Goal: Task Accomplishment & Management: Manage account settings

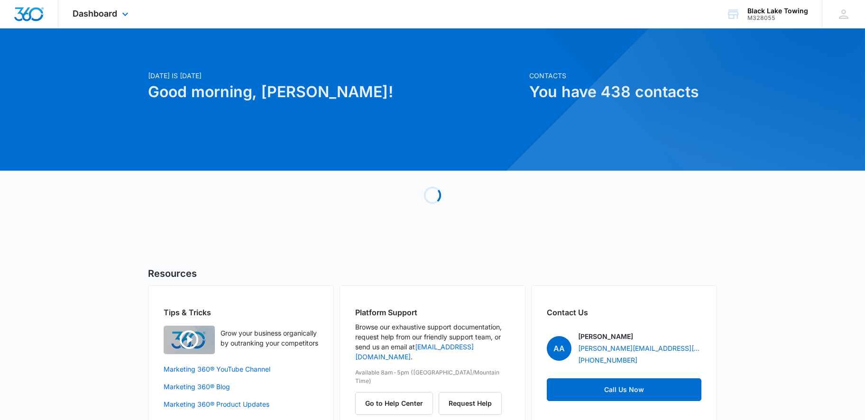
click at [108, 19] on div "Dashboard Apps Reputation Websites Forms CRM Email Social Payments POS Content …" at bounding box center [101, 14] width 87 height 28
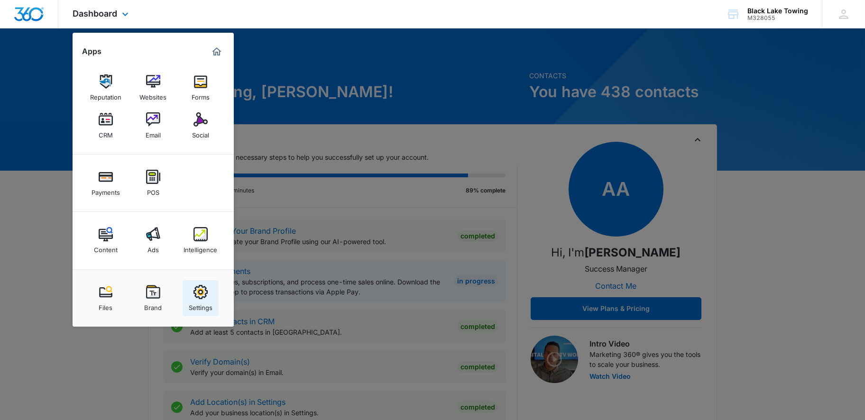
click at [210, 305] on div "Settings" at bounding box center [201, 305] width 24 height 12
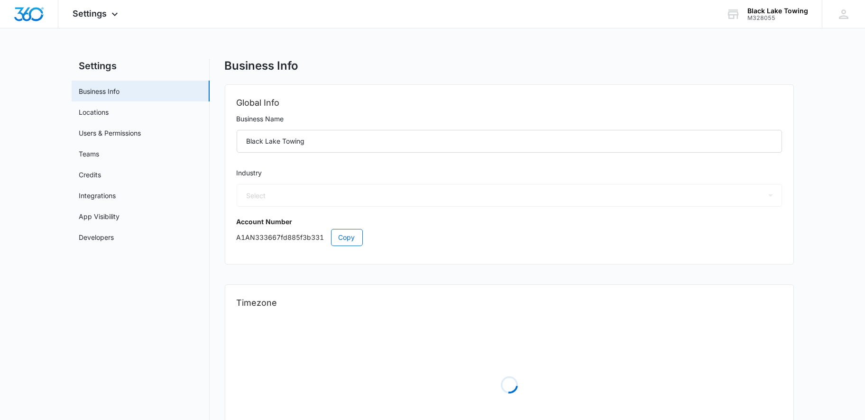
select select "52"
select select "US"
select select "America/[GEOGRAPHIC_DATA]"
click at [102, 176] on link "Credits" at bounding box center [90, 175] width 22 height 10
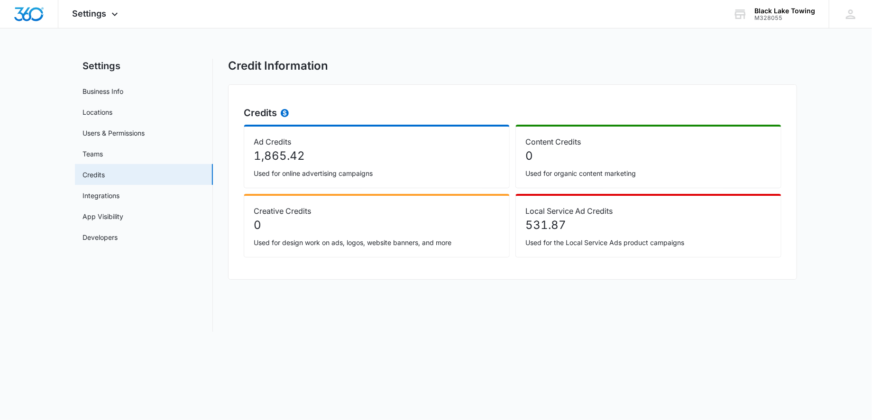
click at [573, 223] on p "531.87" at bounding box center [649, 225] width 246 height 17
click at [574, 223] on p "531.87" at bounding box center [649, 225] width 246 height 17
click at [564, 226] on p "531.87" at bounding box center [649, 225] width 246 height 17
click at [285, 111] on icon at bounding box center [285, 114] width 4 height 6
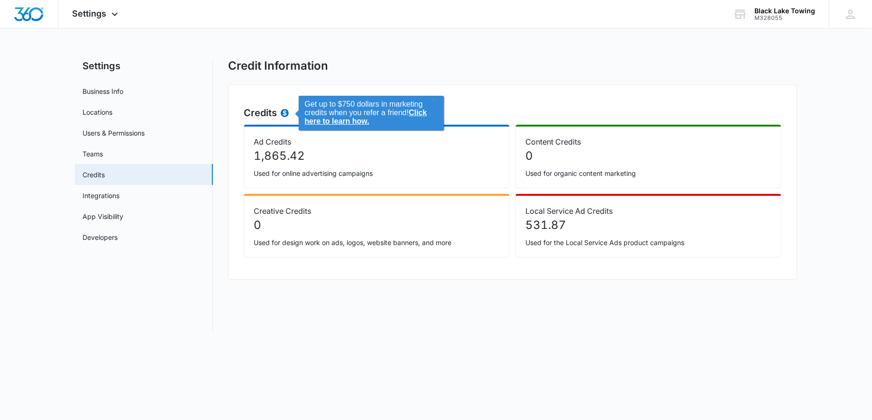
click at [464, 96] on div "Credits Ad Credits 1,865.42 Used for online advertising campaigns Content Credi…" at bounding box center [512, 181] width 569 height 195
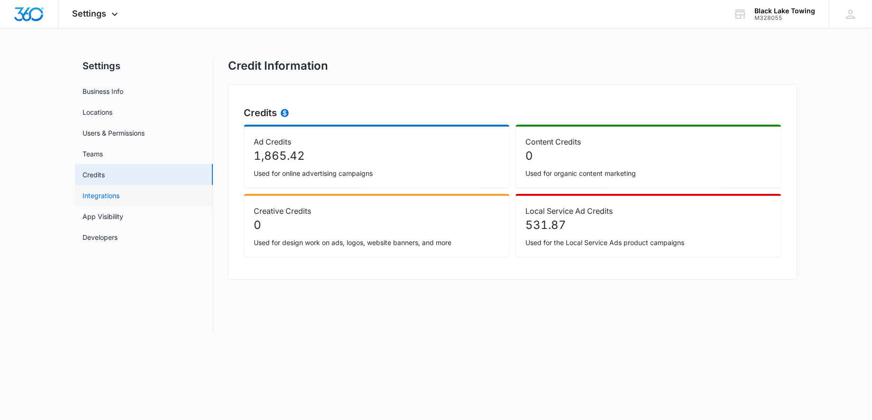
click at [101, 192] on link "Integrations" at bounding box center [101, 196] width 37 height 10
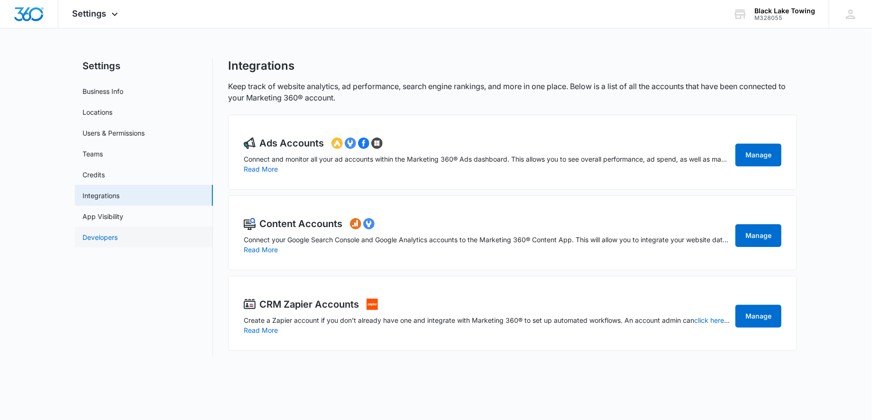
click at [102, 232] on link "Developers" at bounding box center [100, 237] width 35 height 10
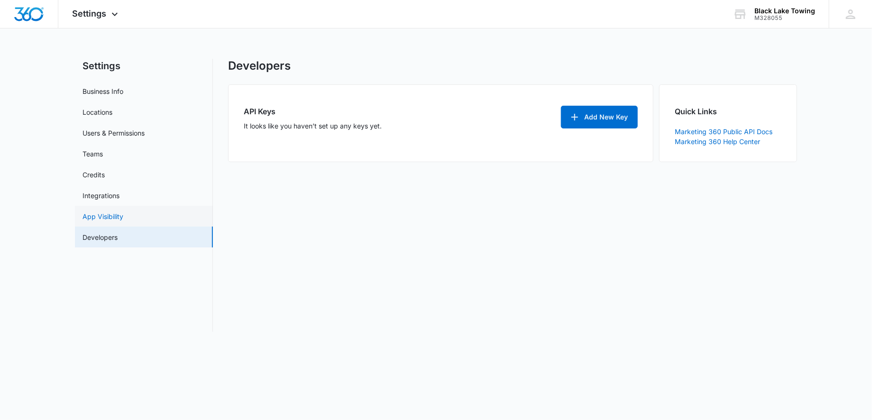
click at [110, 215] on link "App Visibility" at bounding box center [103, 217] width 41 height 10
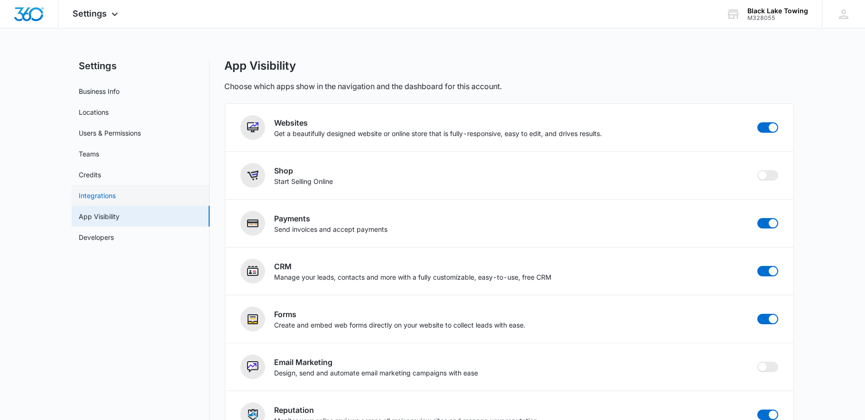
click at [105, 191] on link "Integrations" at bounding box center [97, 196] width 37 height 10
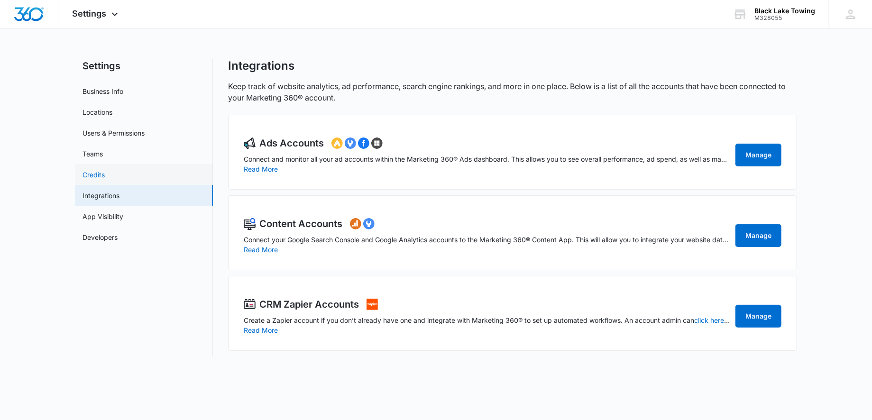
click at [99, 170] on link "Credits" at bounding box center [94, 175] width 22 height 10
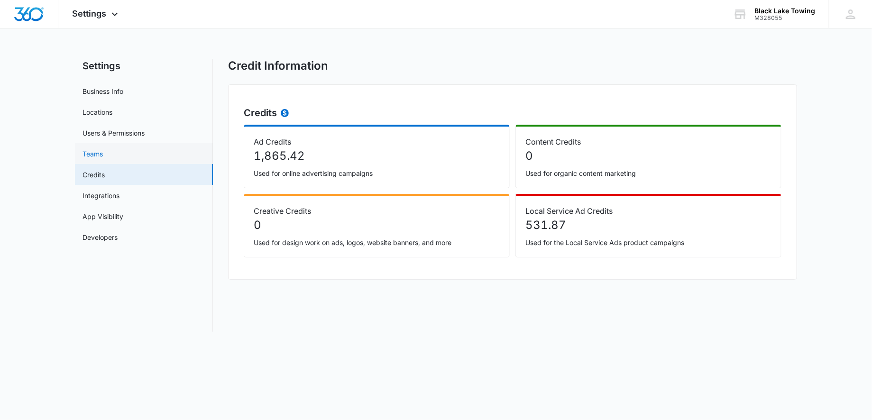
click at [103, 154] on link "Teams" at bounding box center [93, 154] width 20 height 10
click at [103, 150] on link "Teams" at bounding box center [93, 154] width 20 height 10
click at [111, 137] on link "Users & Permissions" at bounding box center [114, 133] width 62 height 10
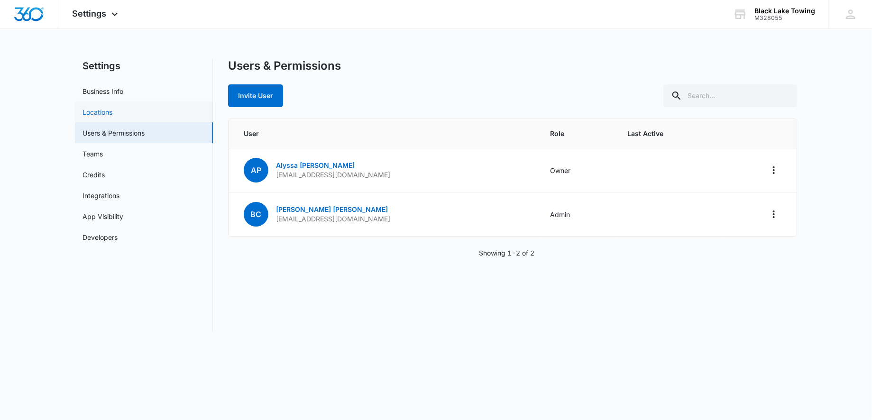
click at [112, 112] on link "Locations" at bounding box center [98, 112] width 30 height 10
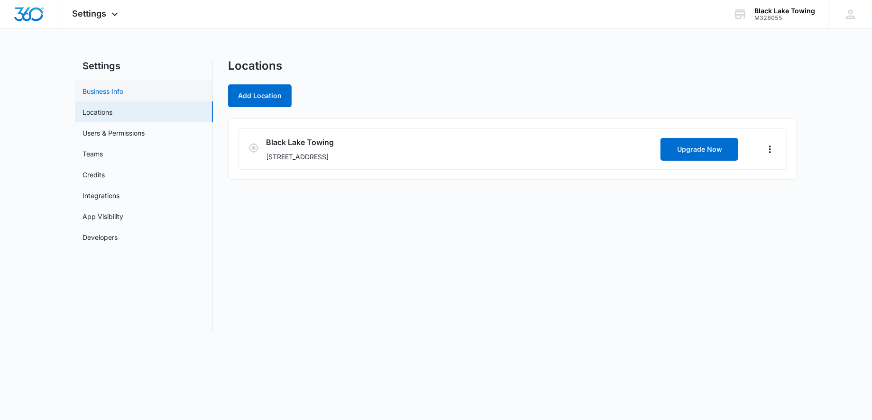
click at [123, 89] on link "Business Info" at bounding box center [103, 91] width 41 height 10
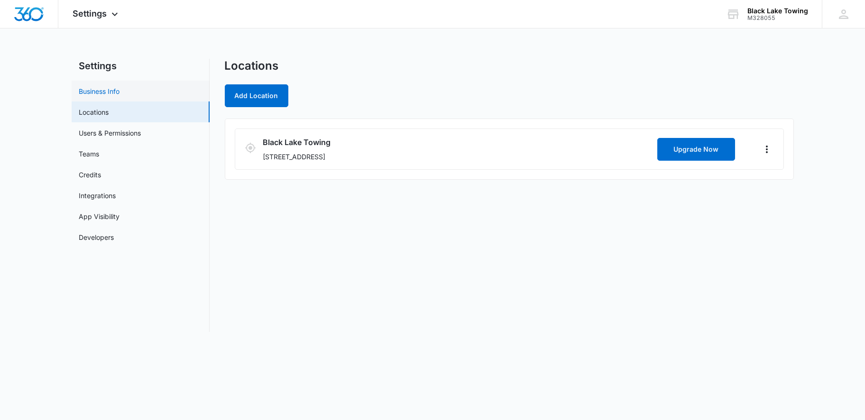
select select "52"
select select "US"
select select "America/[GEOGRAPHIC_DATA]"
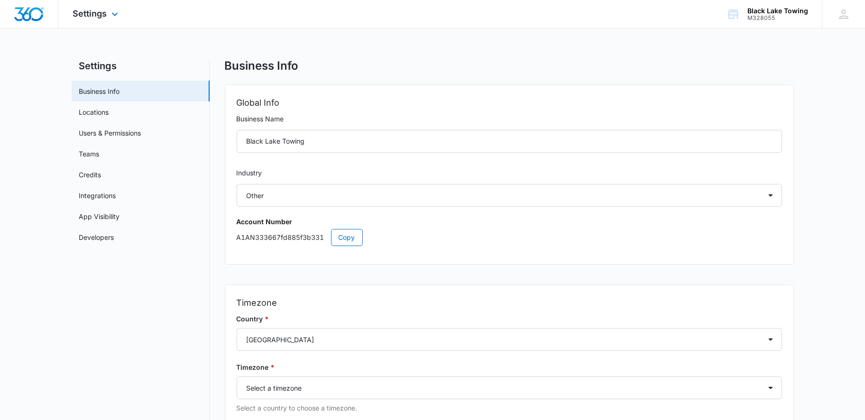
click at [93, 19] on div "Settings Apps Reputation Websites Forms CRM Email Social Payments POS Content A…" at bounding box center [96, 14] width 76 height 28
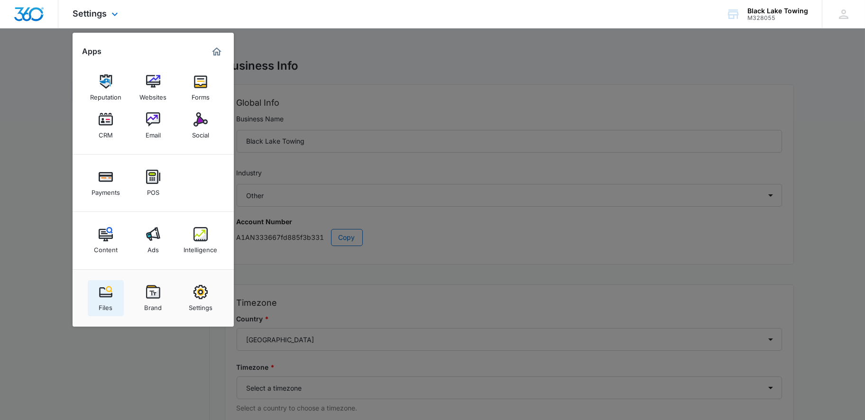
click at [112, 302] on div "Files" at bounding box center [106, 305] width 14 height 12
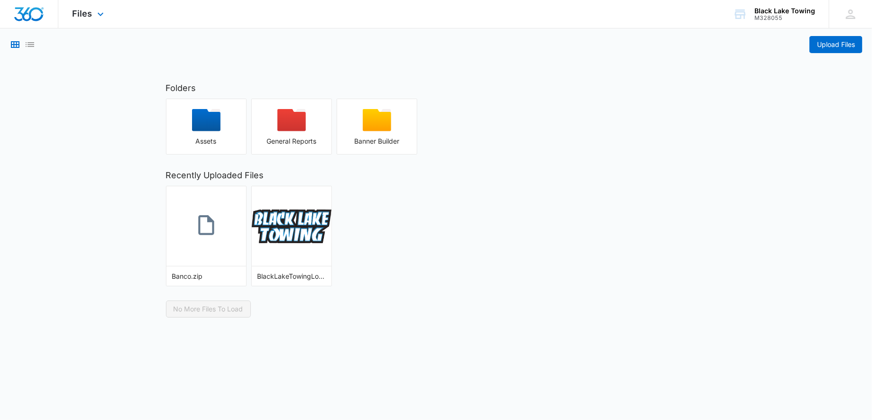
click at [92, 15] on div "Files Apps Reputation Websites Forms CRM Email Social Payments POS Content Ads …" at bounding box center [89, 14] width 62 height 28
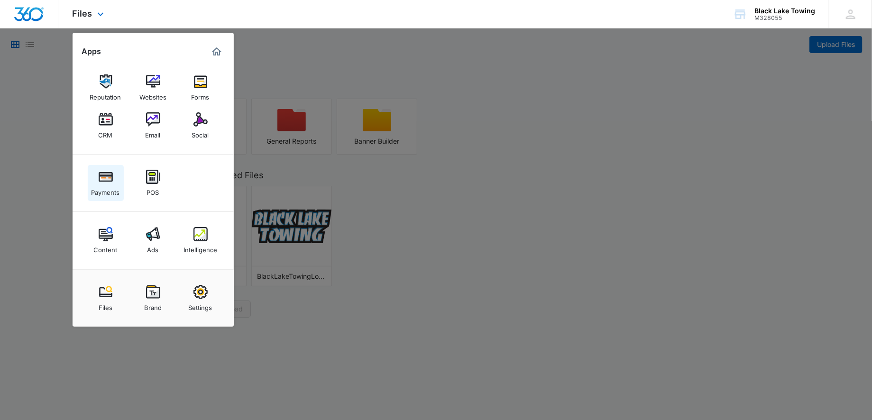
click at [113, 188] on div "Payments" at bounding box center [106, 190] width 28 height 12
